Goal: Find specific page/section: Find specific page/section

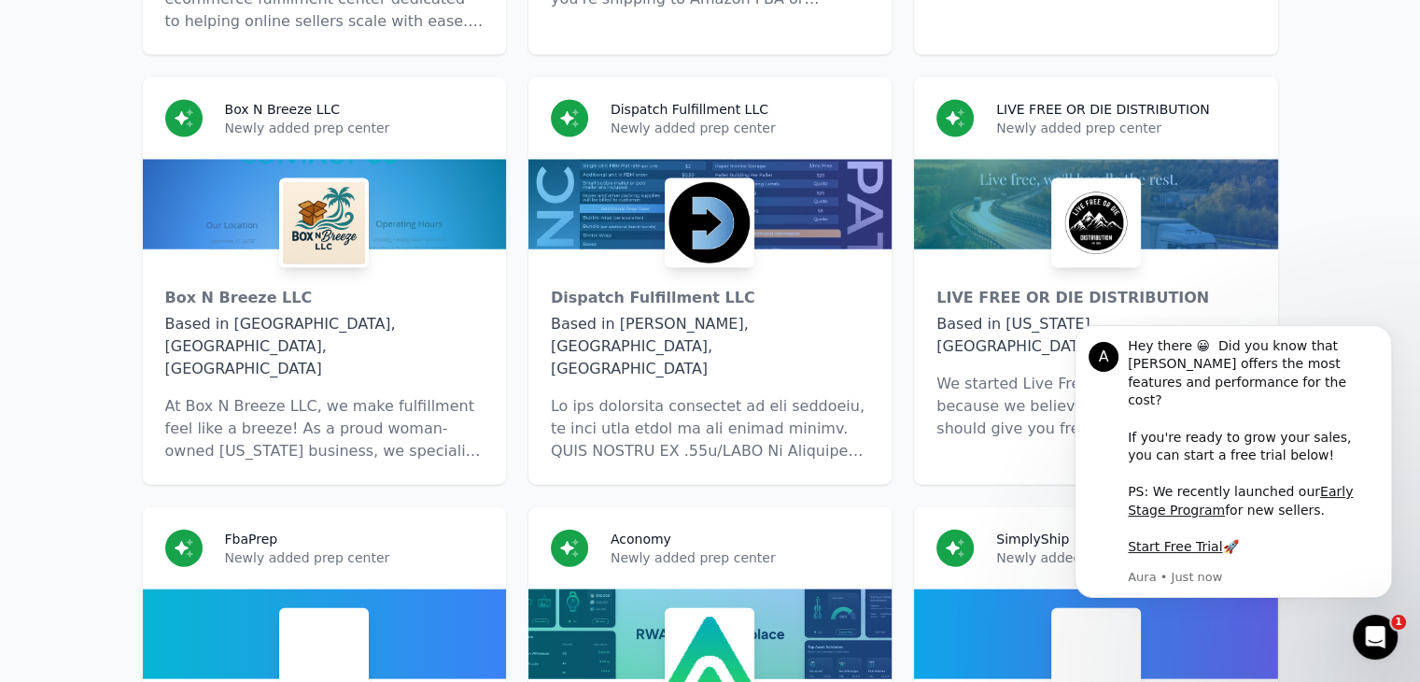
scroll to position [7396, 0]
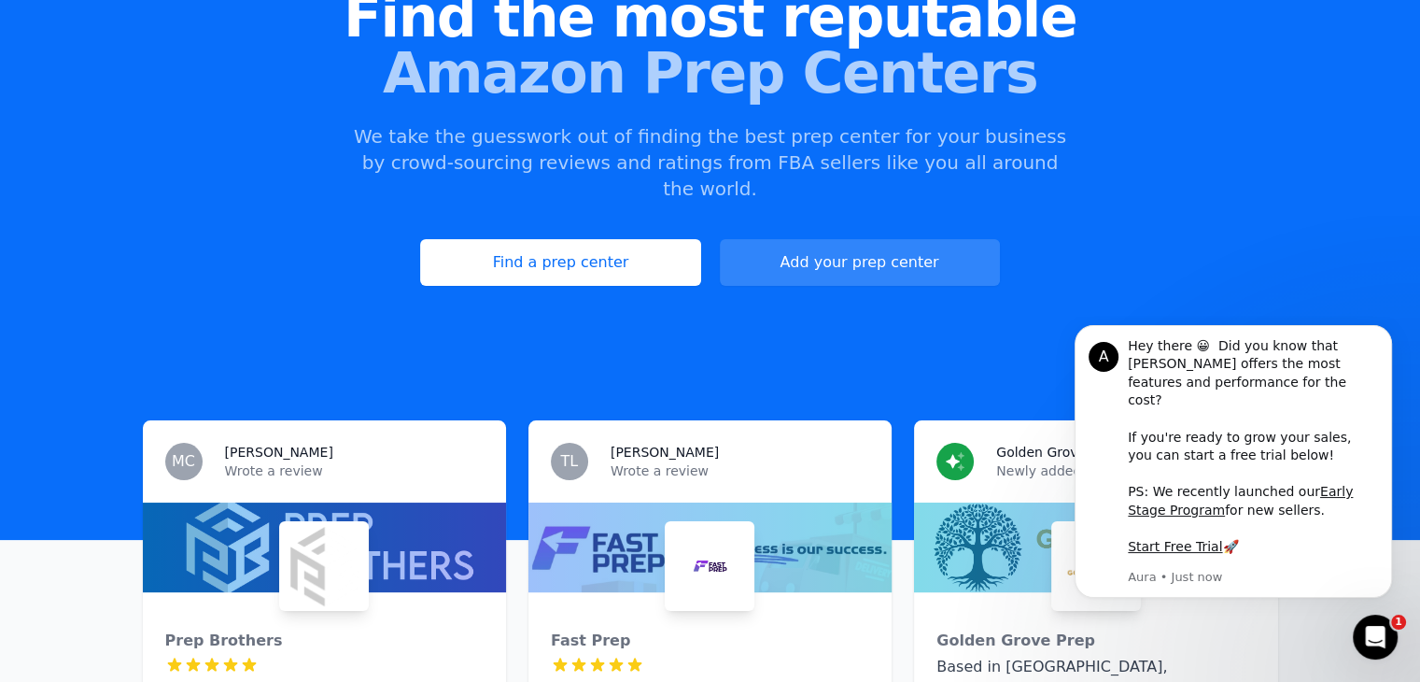
scroll to position [202, 0]
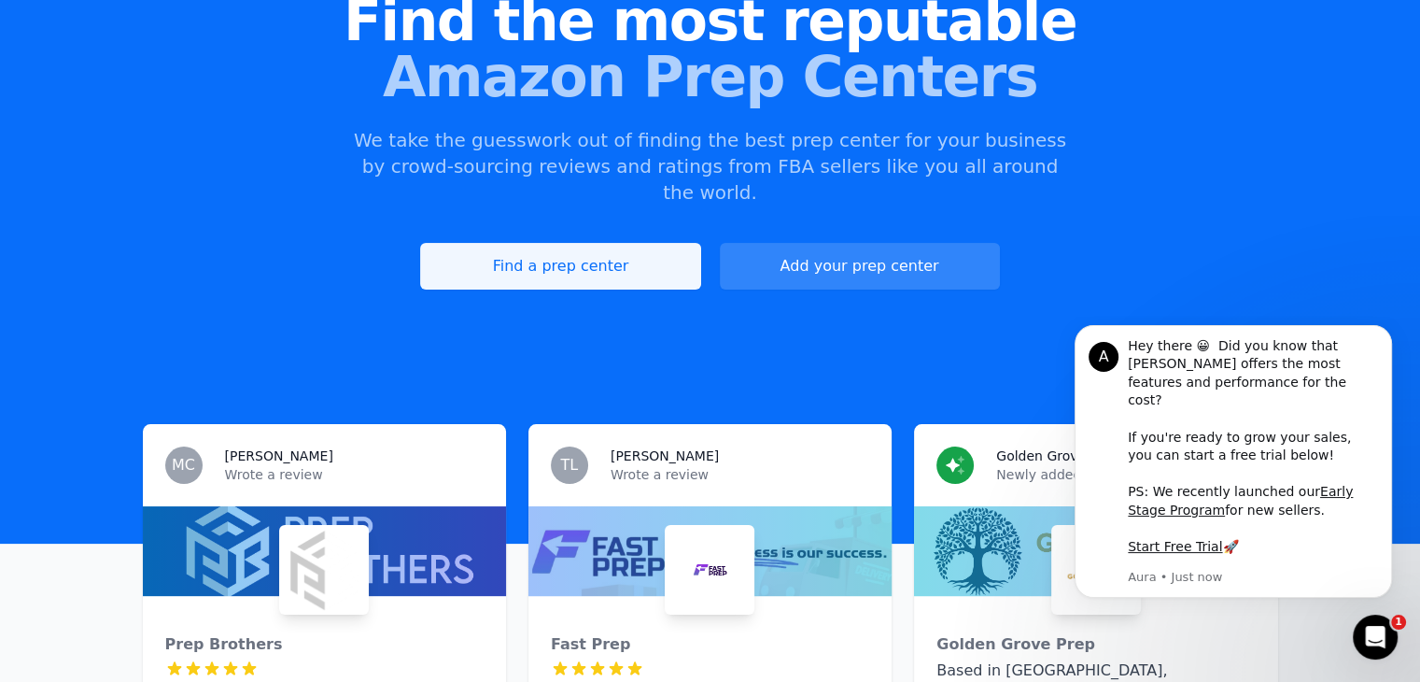
click at [616, 244] on link "Find a prep center" at bounding box center [560, 266] width 280 height 47
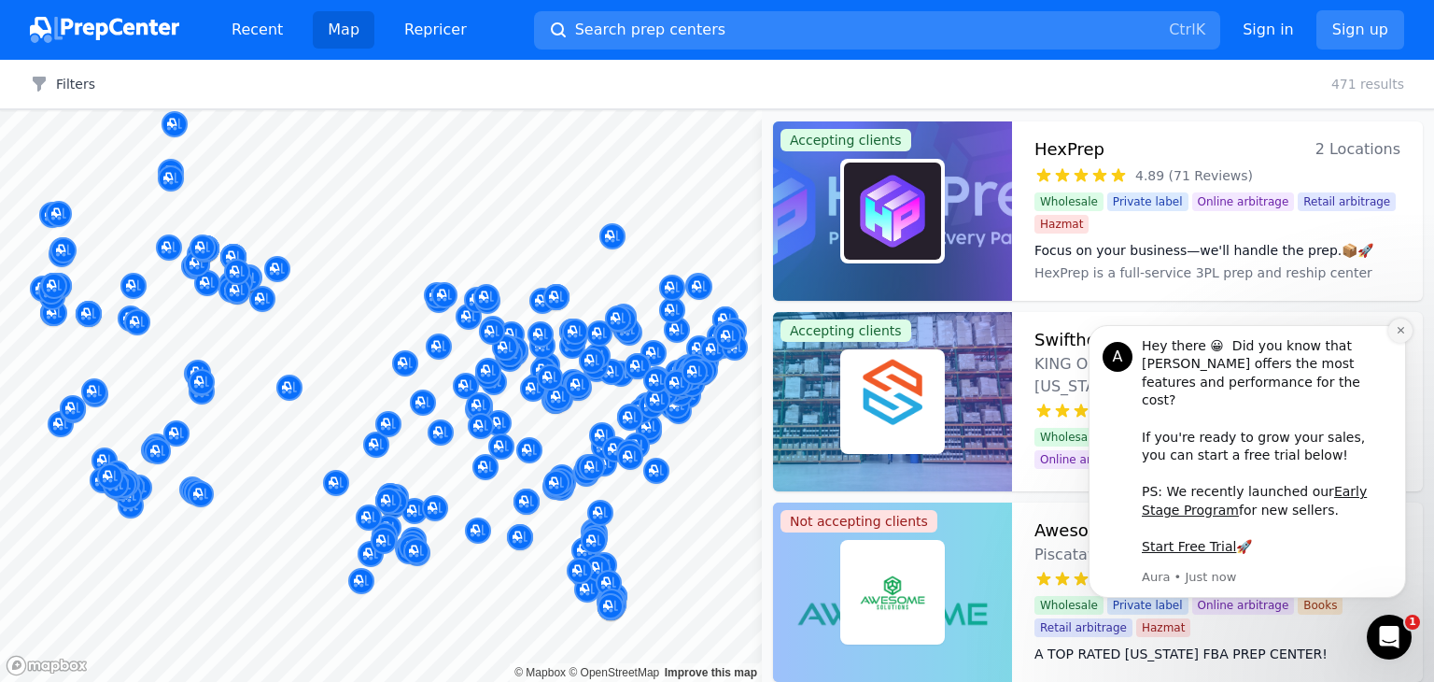
click at [1402, 333] on icon "Dismiss notification" at bounding box center [1400, 330] width 7 height 7
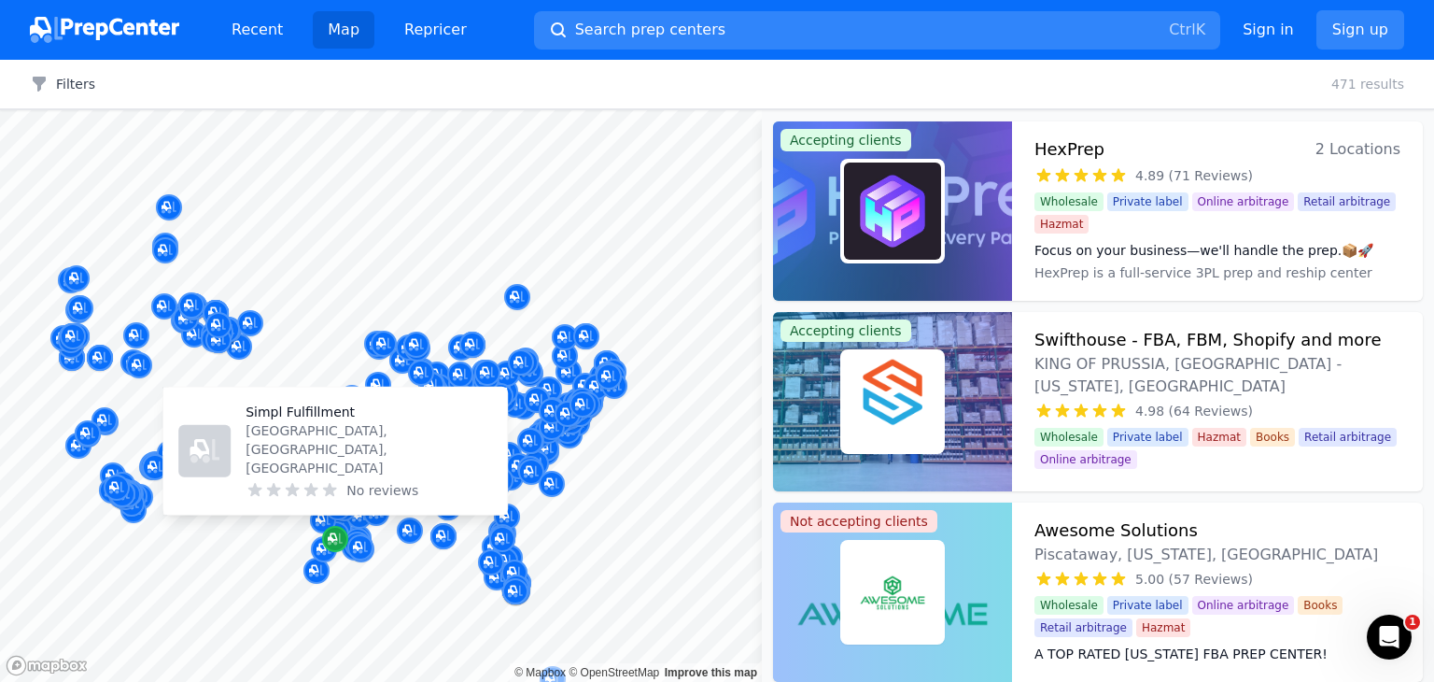
click at [331, 535] on icon "Map marker" at bounding box center [332, 537] width 9 height 9
click at [326, 538] on div "Map marker" at bounding box center [335, 539] width 26 height 26
